Goal: Task Accomplishment & Management: Complete application form

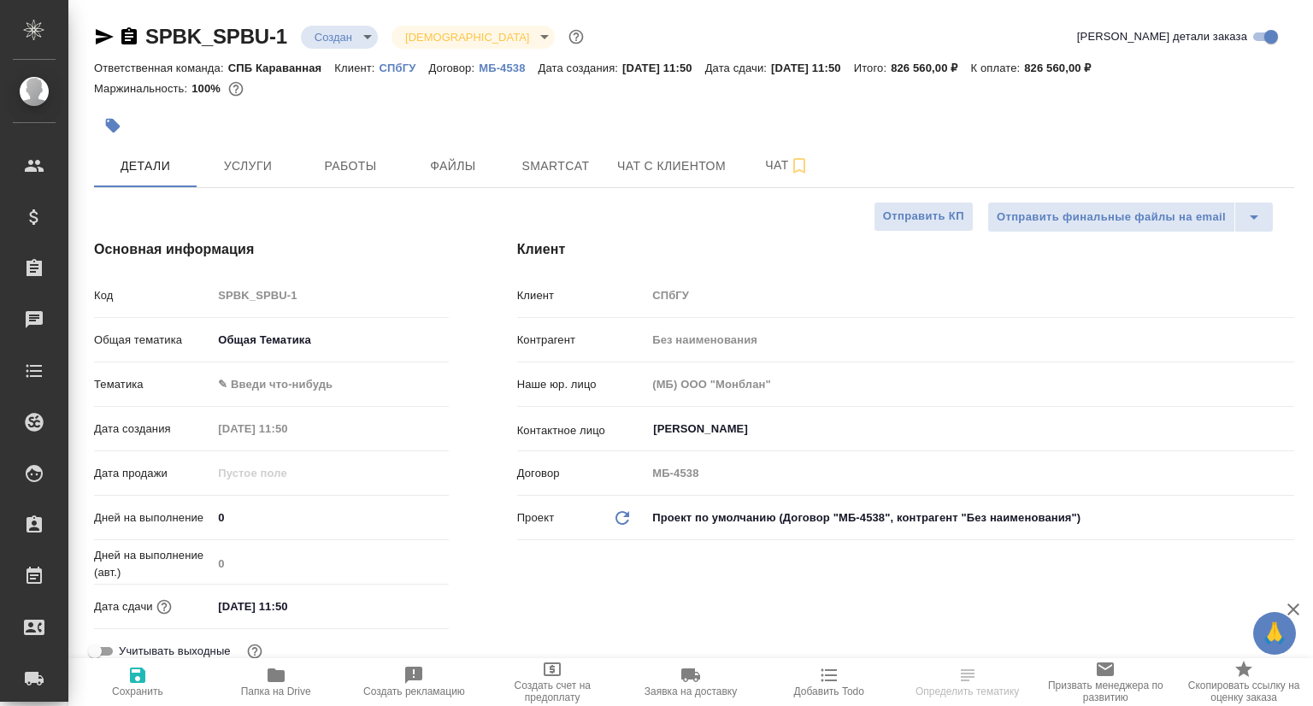
select select "RU"
type textarea "x"
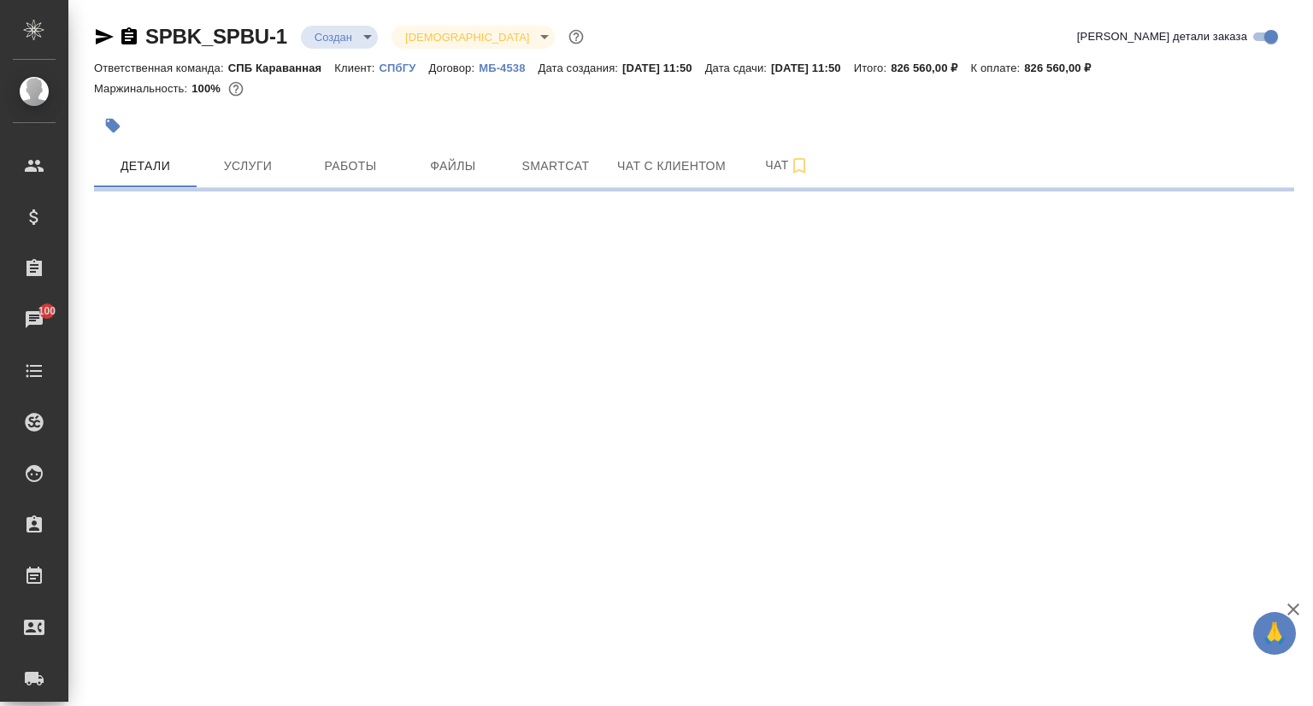
select select "RU"
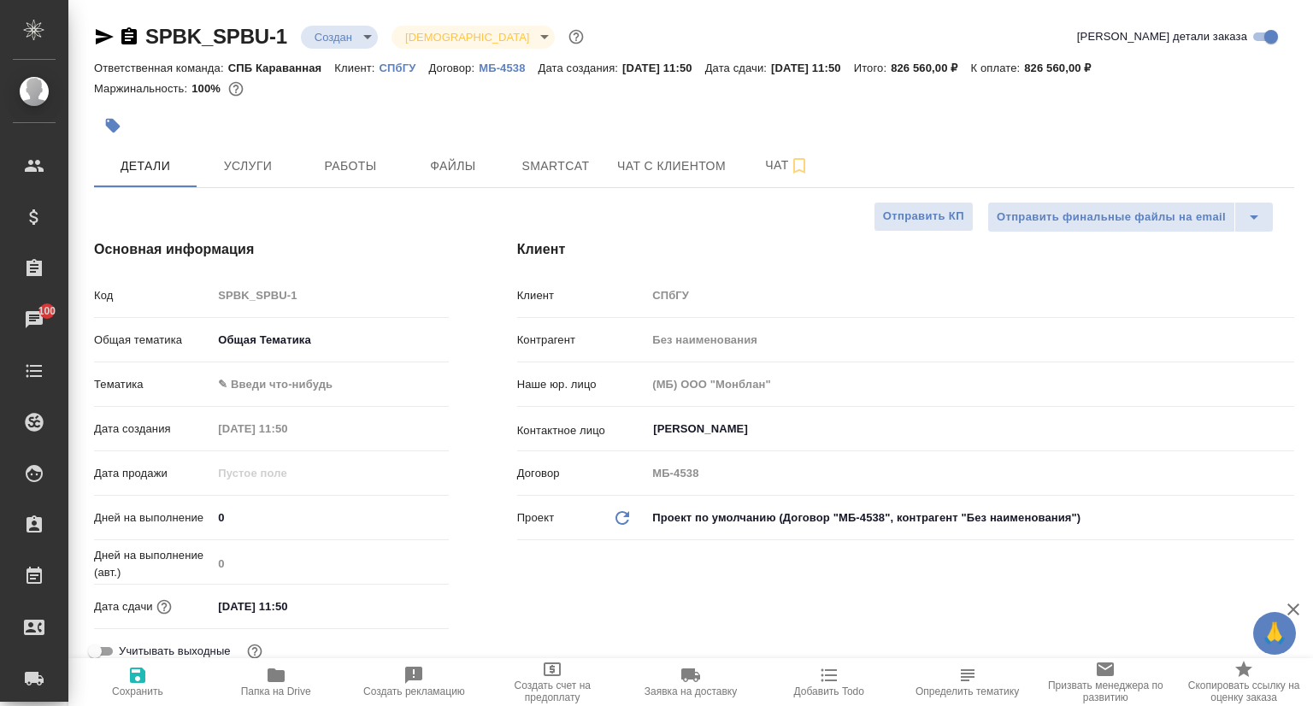
type textarea "x"
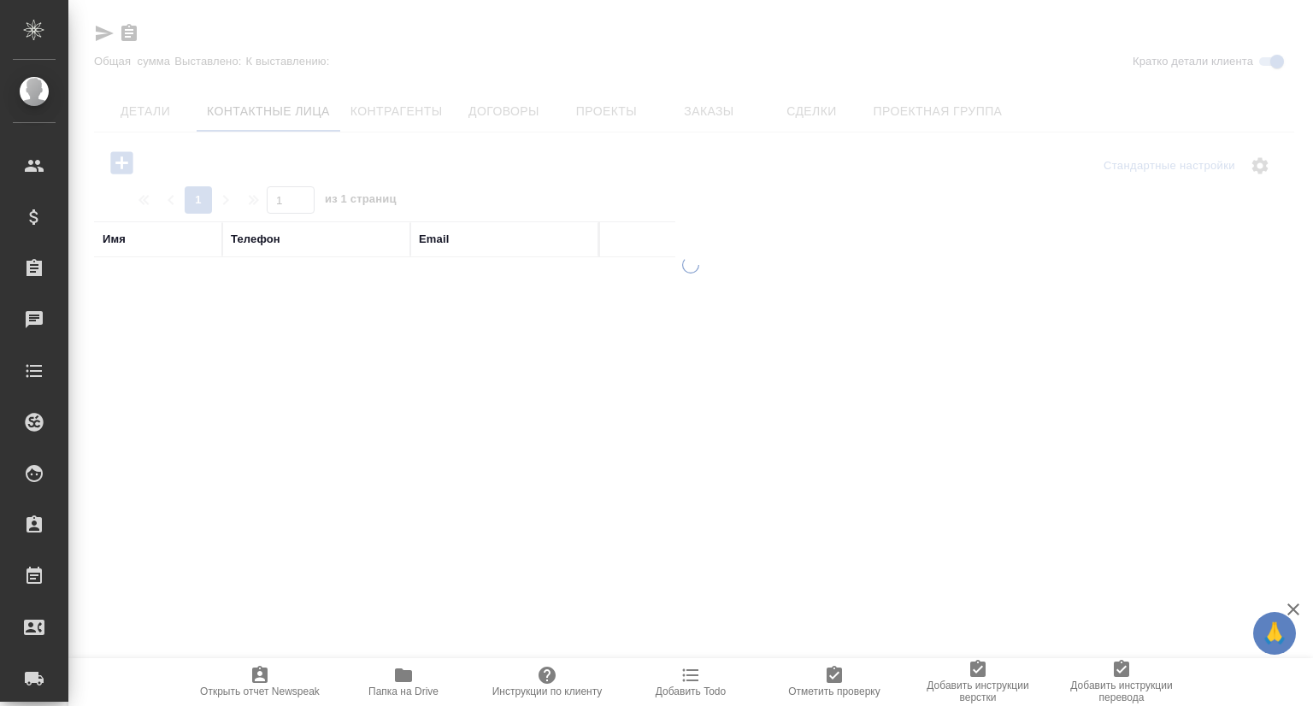
select select "RU"
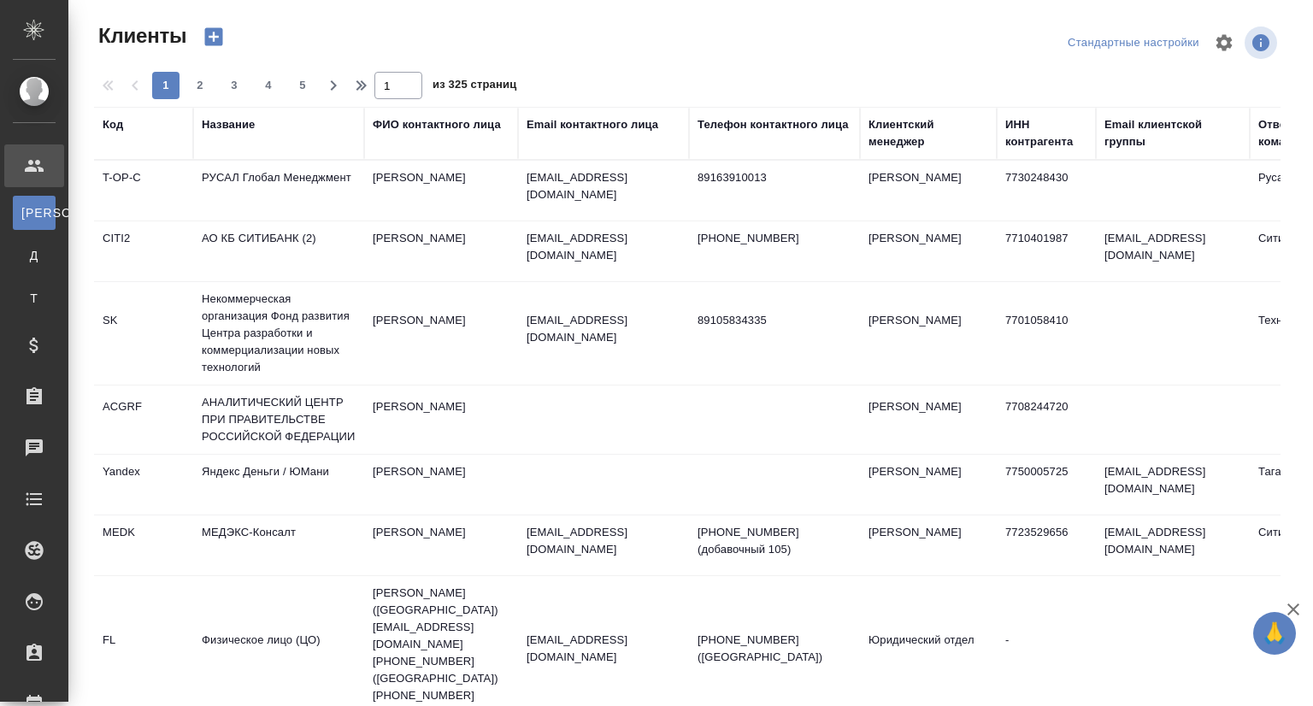
select select "RU"
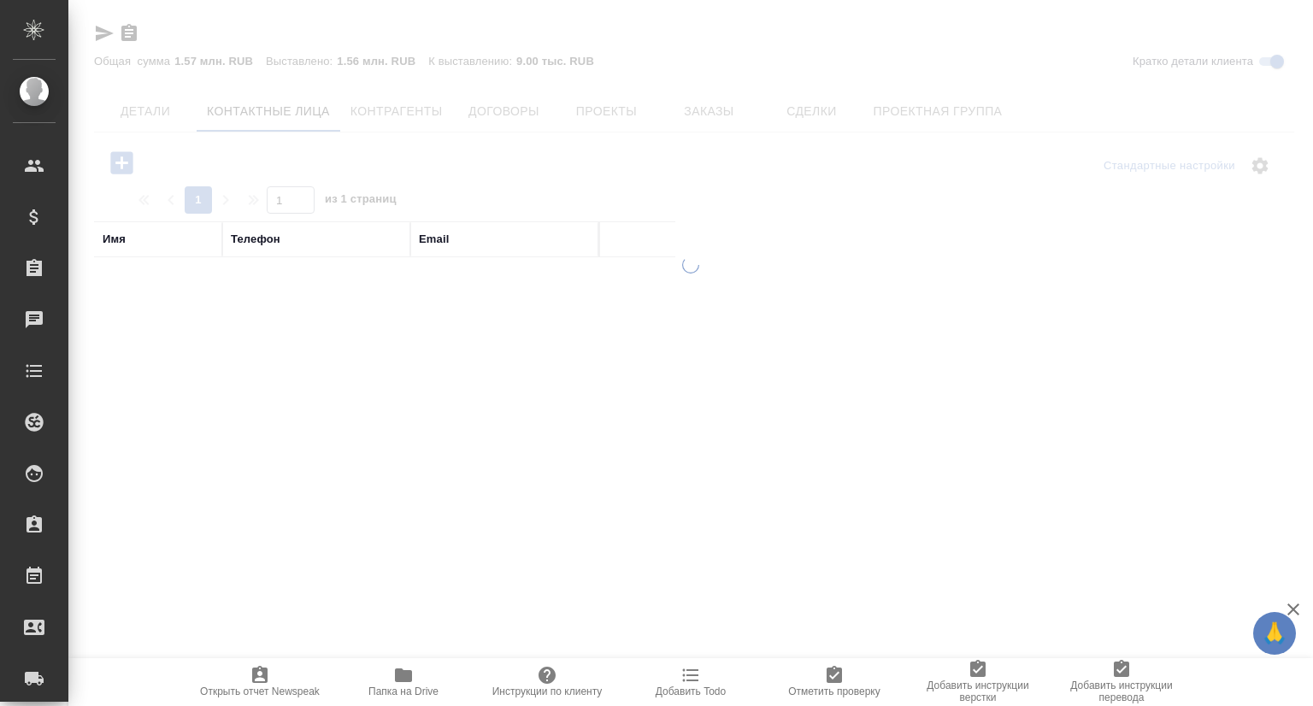
select select "RU"
